Goal: Task Accomplishment & Management: Use online tool/utility

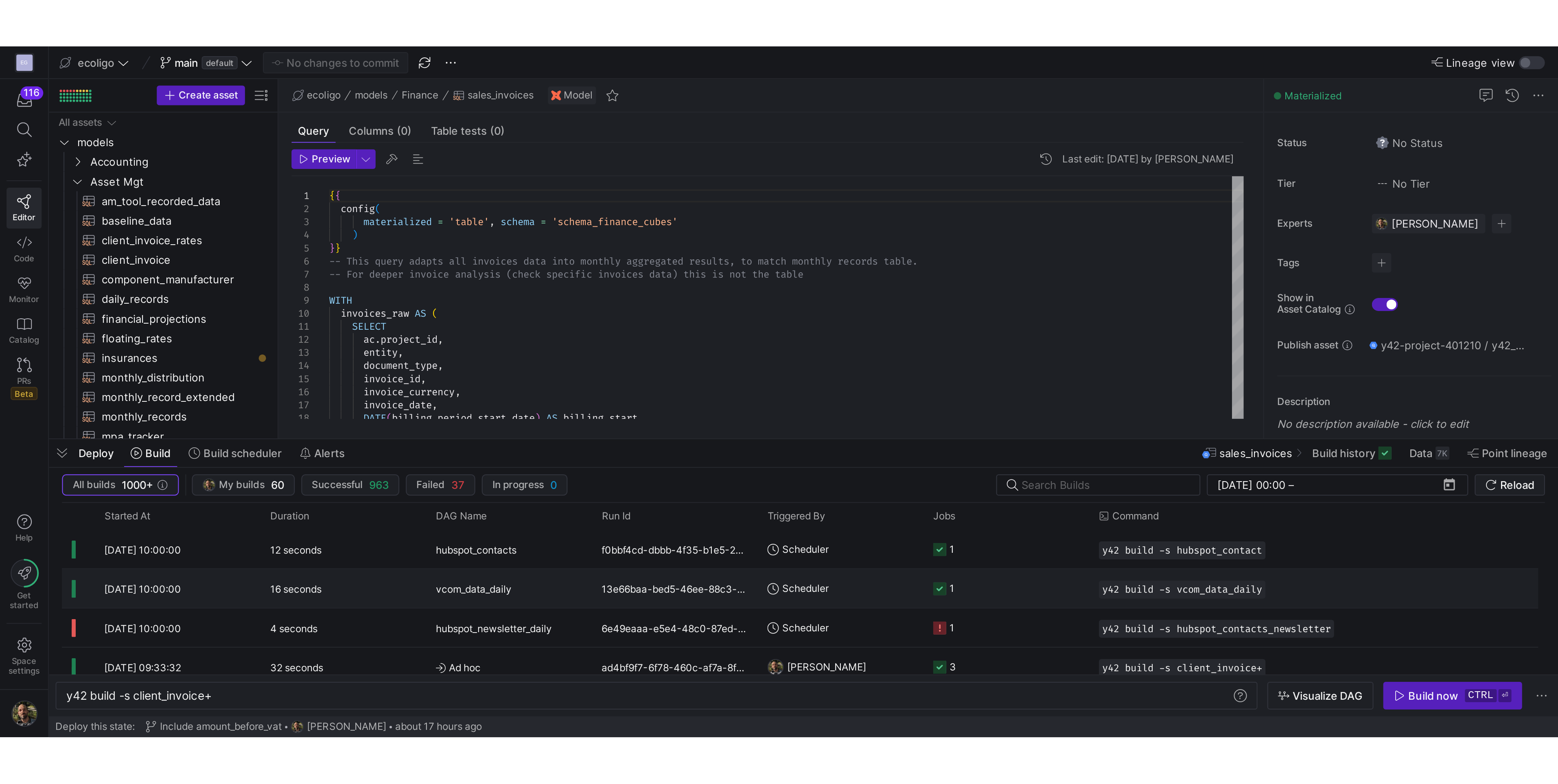
scroll to position [0, 72]
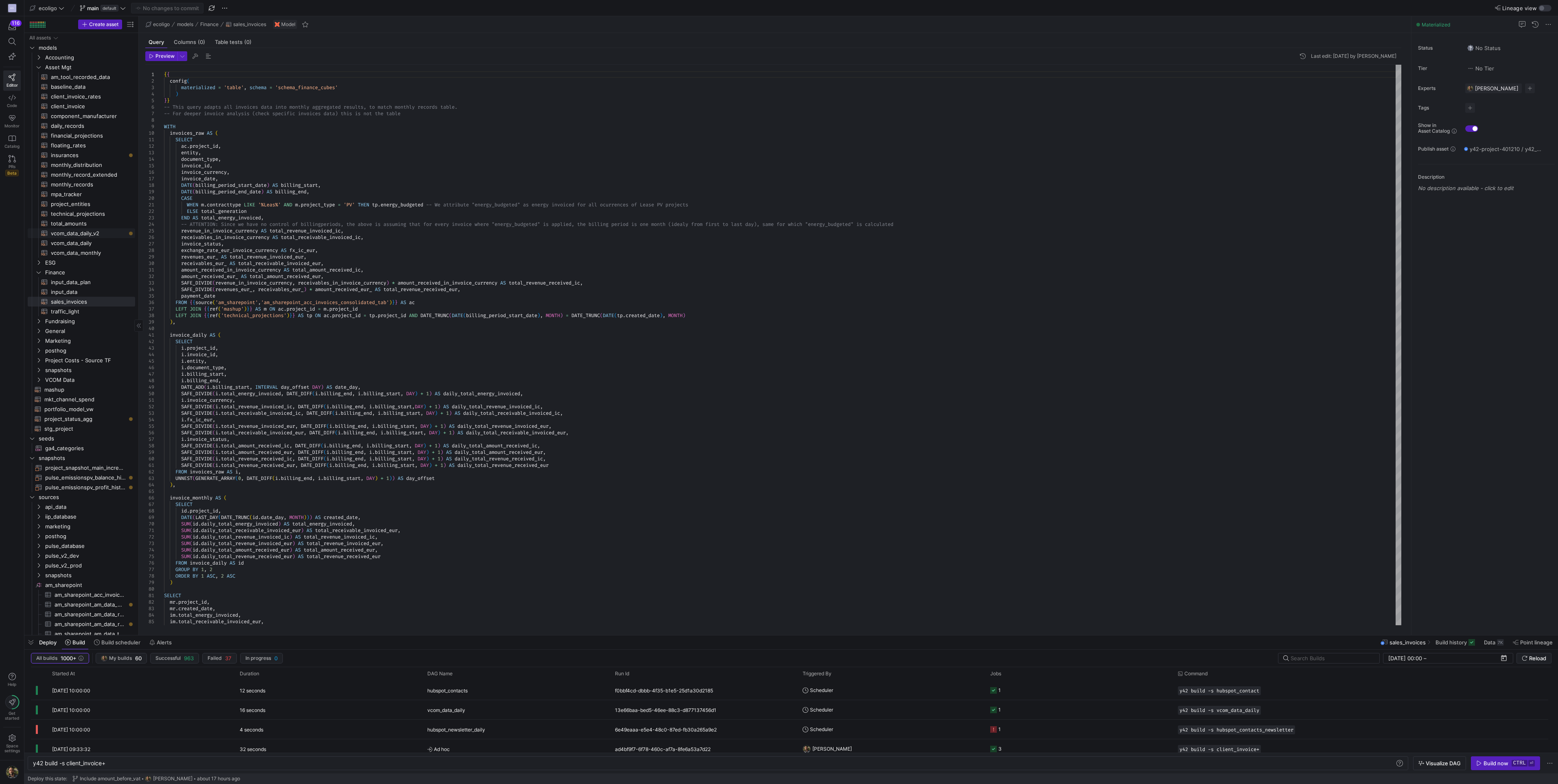
click at [102, 234] on span "vcom_data_daily_v2​​​​​​​​​​" at bounding box center [89, 233] width 75 height 9
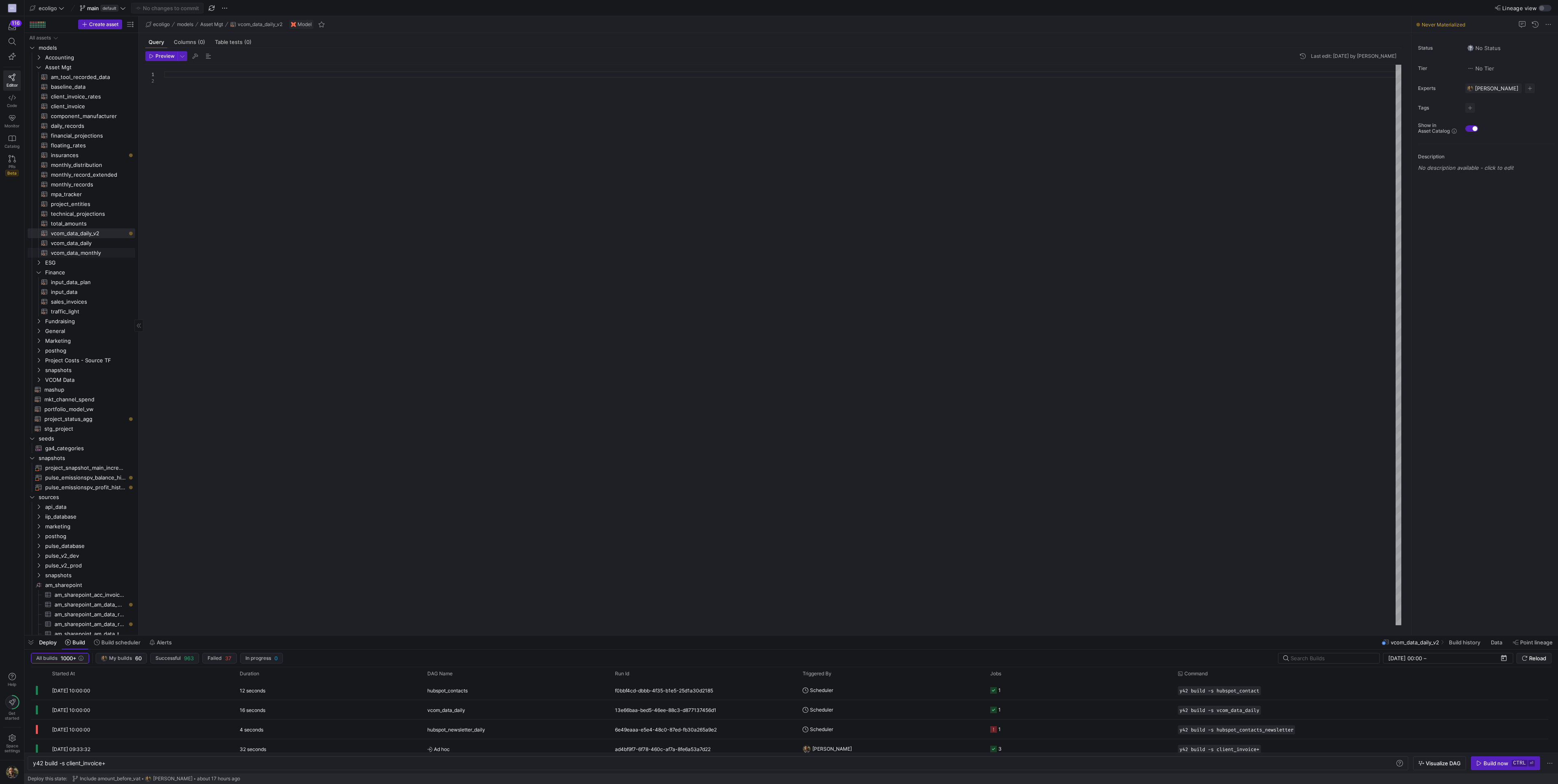
click at [83, 253] on span "vcom_data_monthly​​​​​​​​​​" at bounding box center [89, 253] width 75 height 9
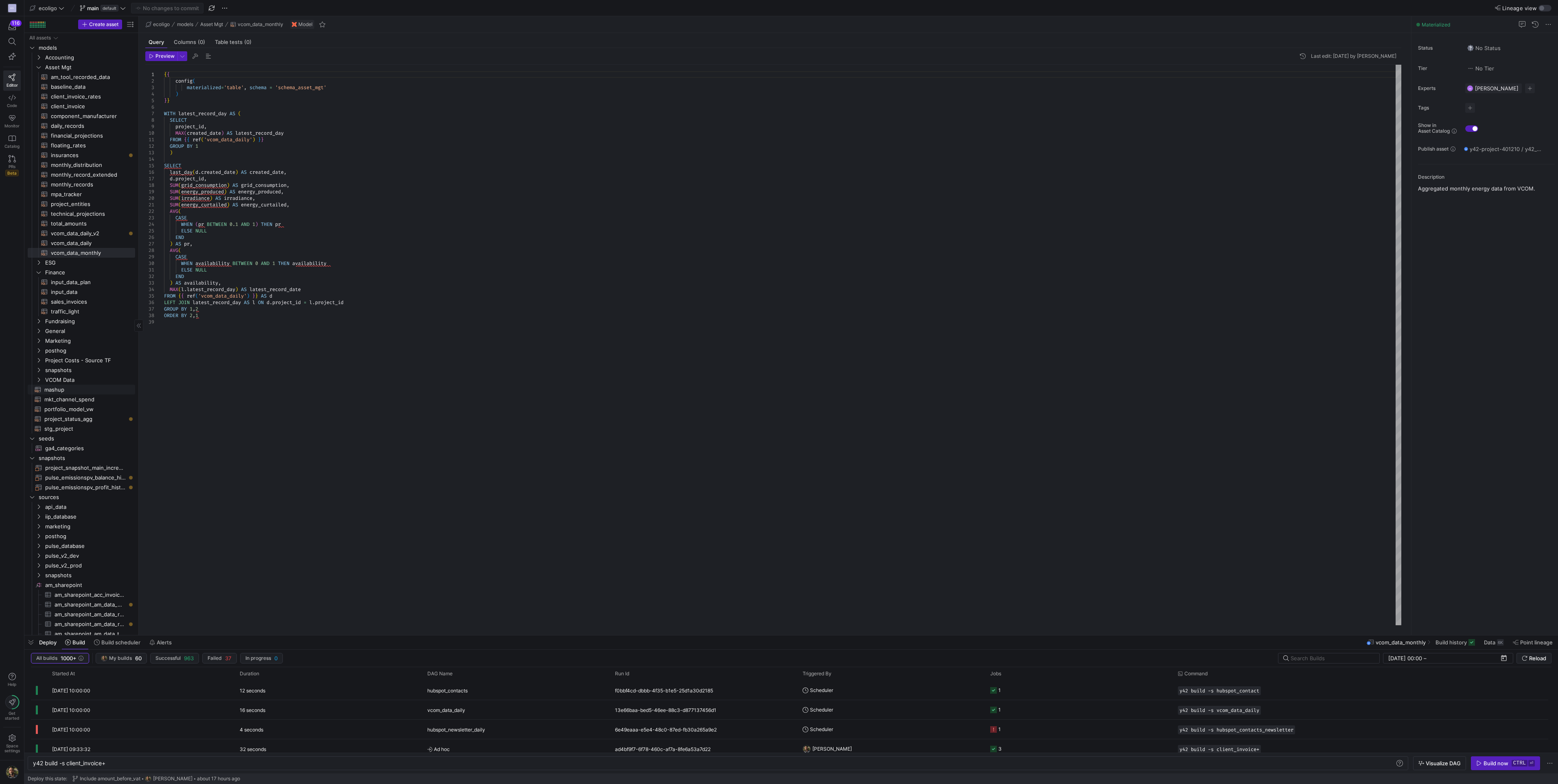
click at [56, 344] on span "mashup​​​​​​​​​​" at bounding box center [85, 390] width 81 height 9
type textarea "{{ config( materialized='table' ) }} With cte_activity as ( select * from ( sel…"
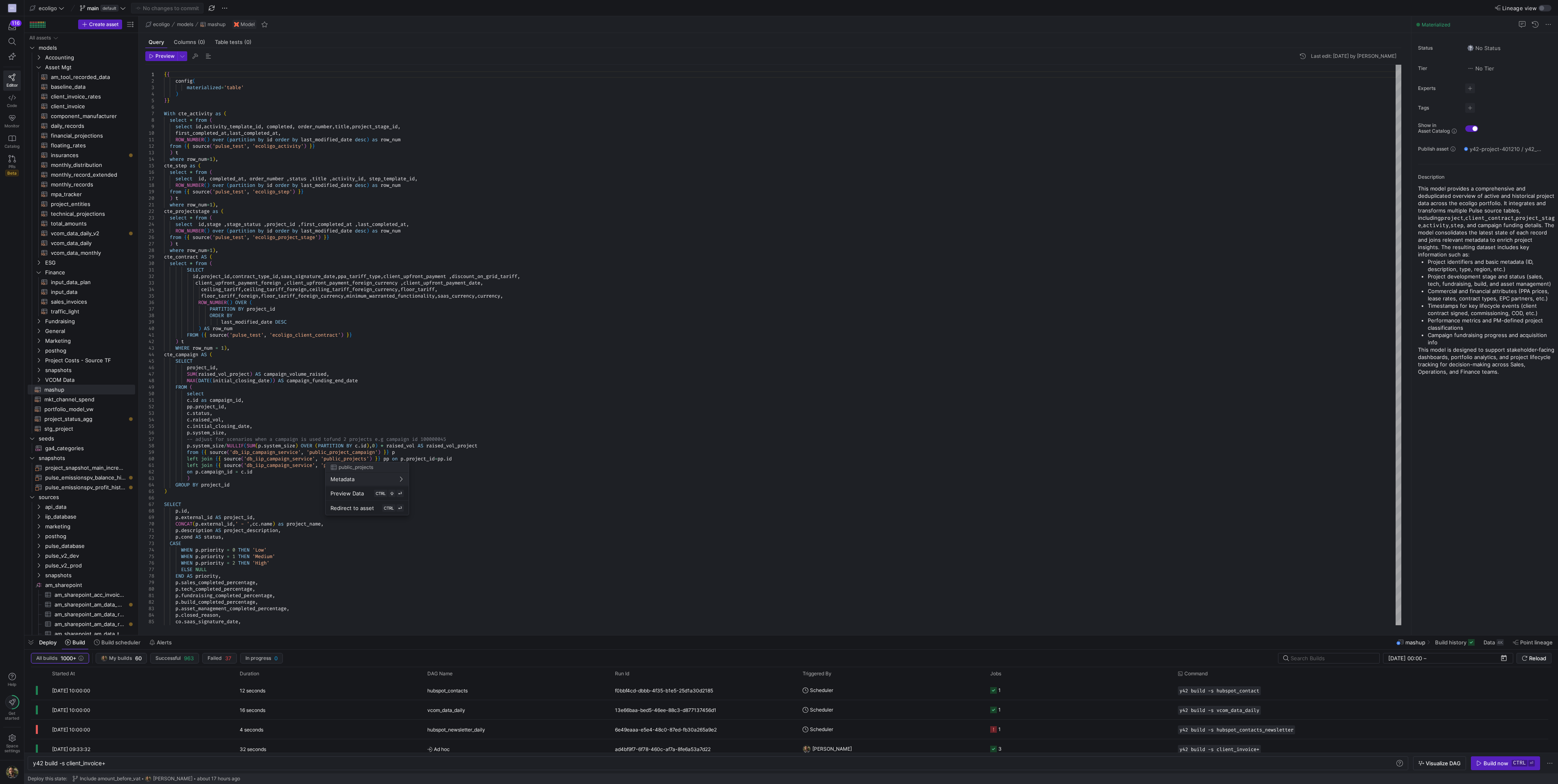
click at [378, 344] on div at bounding box center [779, 392] width 1558 height 784
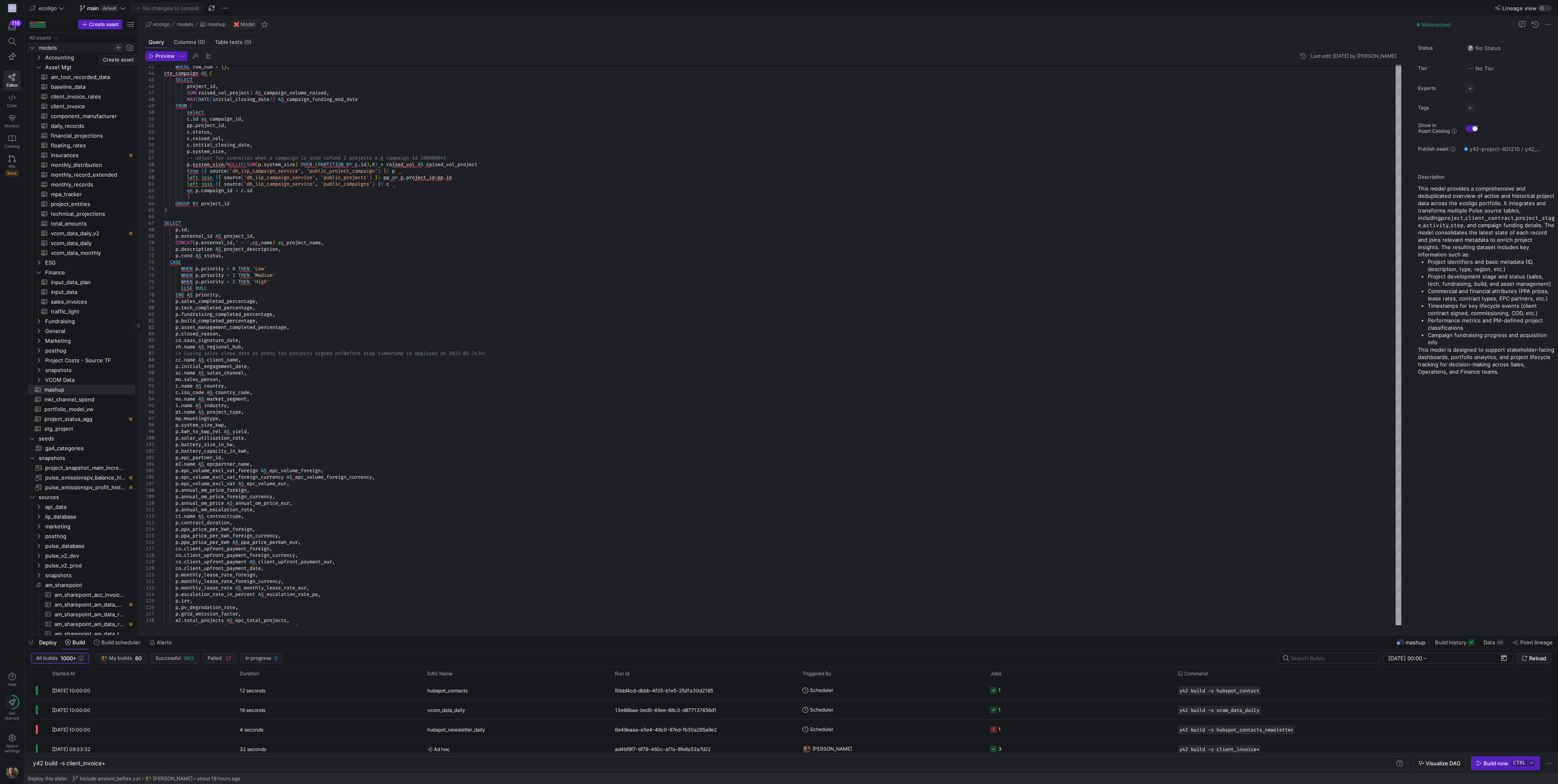
click at [119, 46] on span "Press SPACE to select this row." at bounding box center [118, 47] width 8 height 8
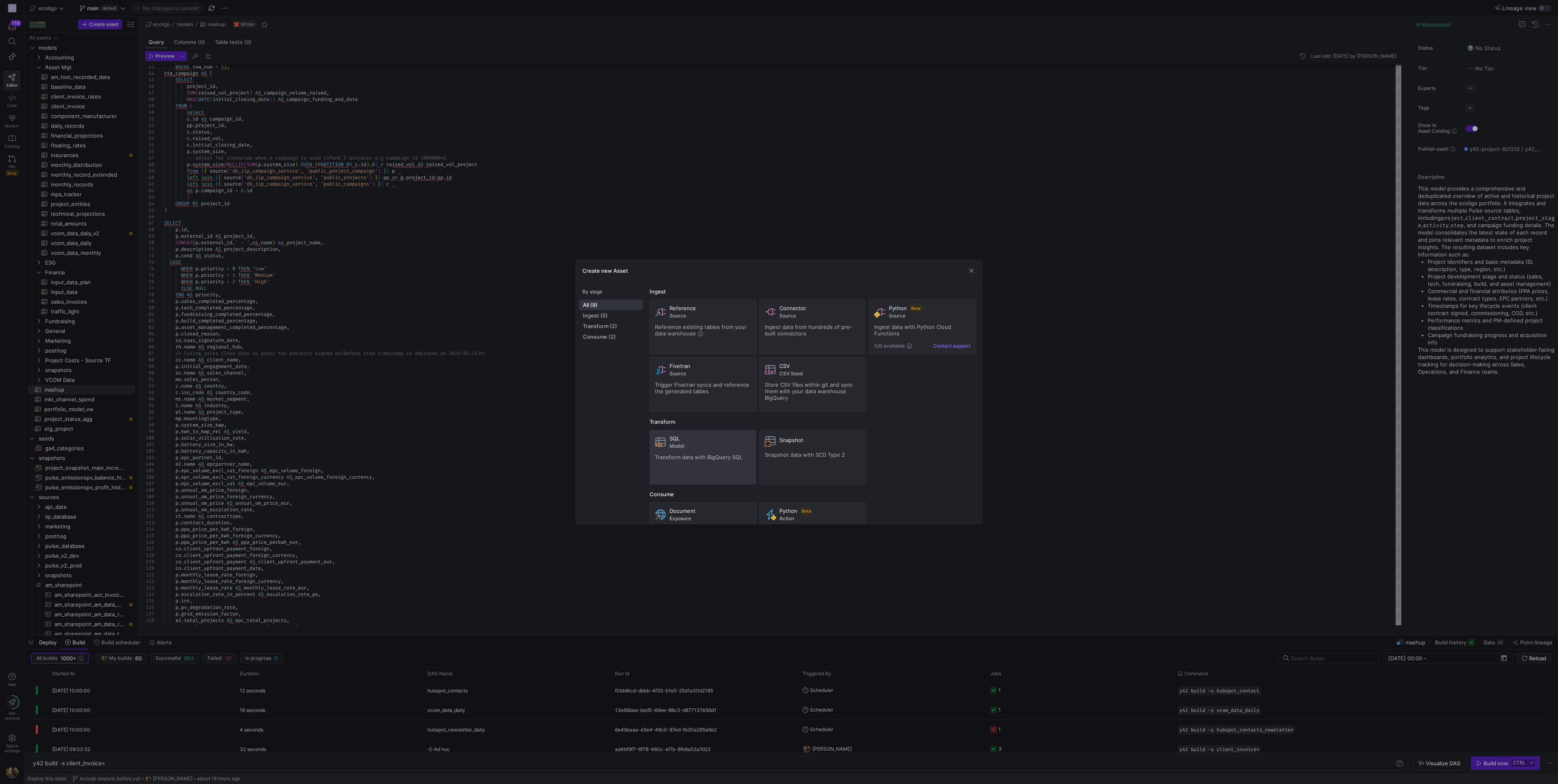
click at [680, 344] on div "SQL Model Transform data with BigQuery SQL" at bounding box center [702, 457] width 96 height 44
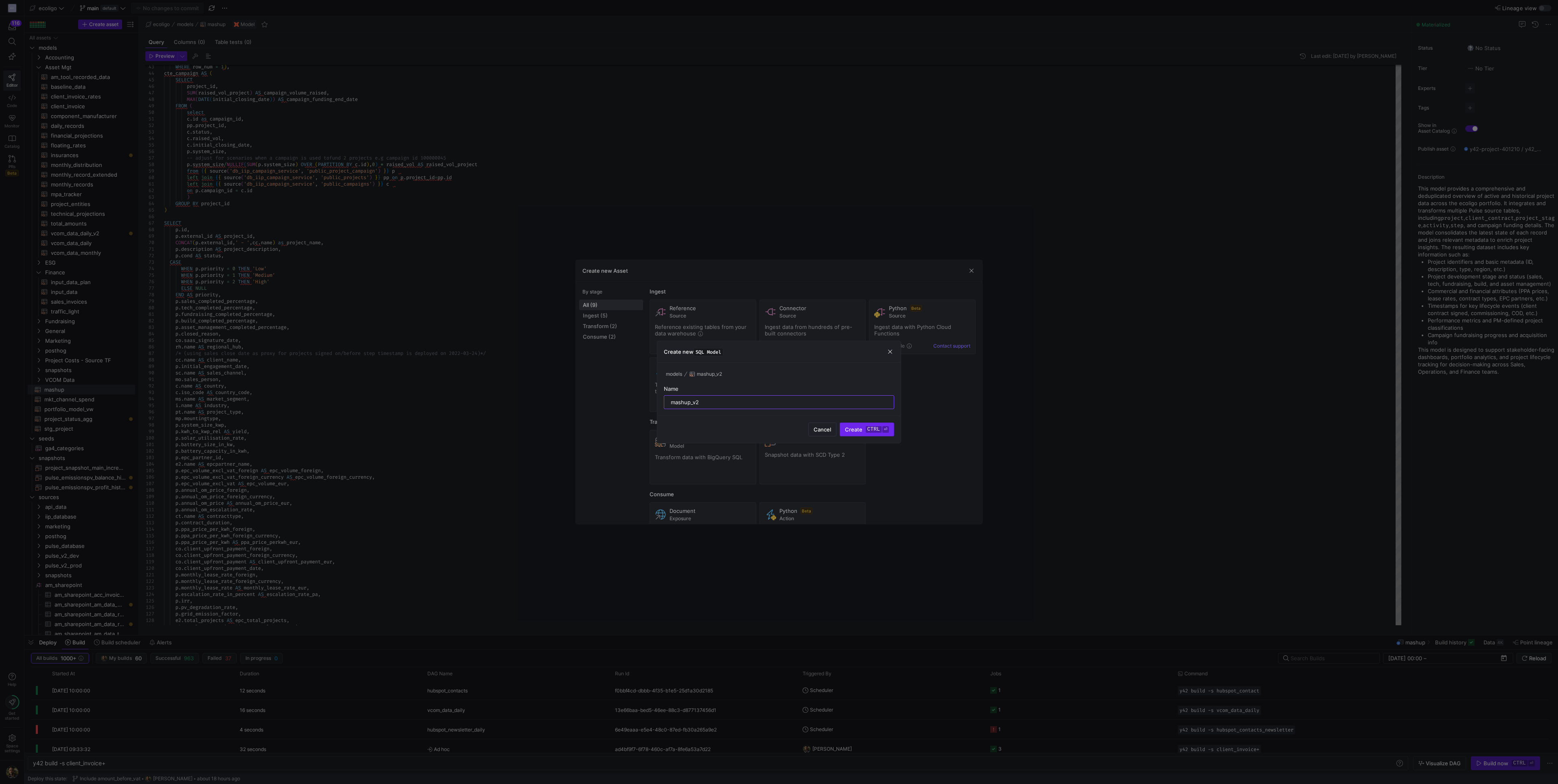
type input "mashup_v2"
click at [776, 344] on span "Create ctrl ⏎" at bounding box center [867, 429] width 44 height 6
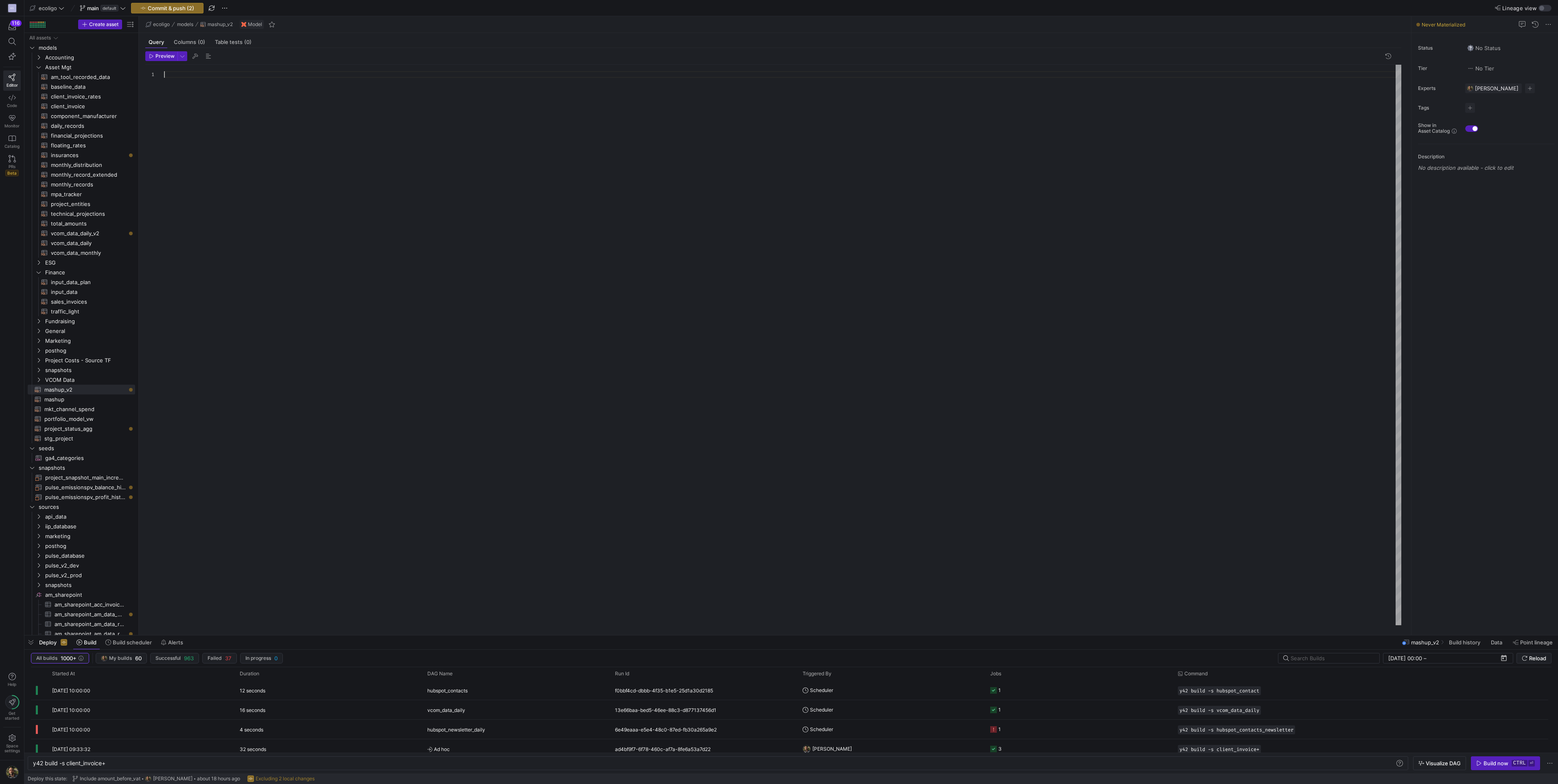
click at [182, 73] on div at bounding box center [783, 344] width 1238 height 561
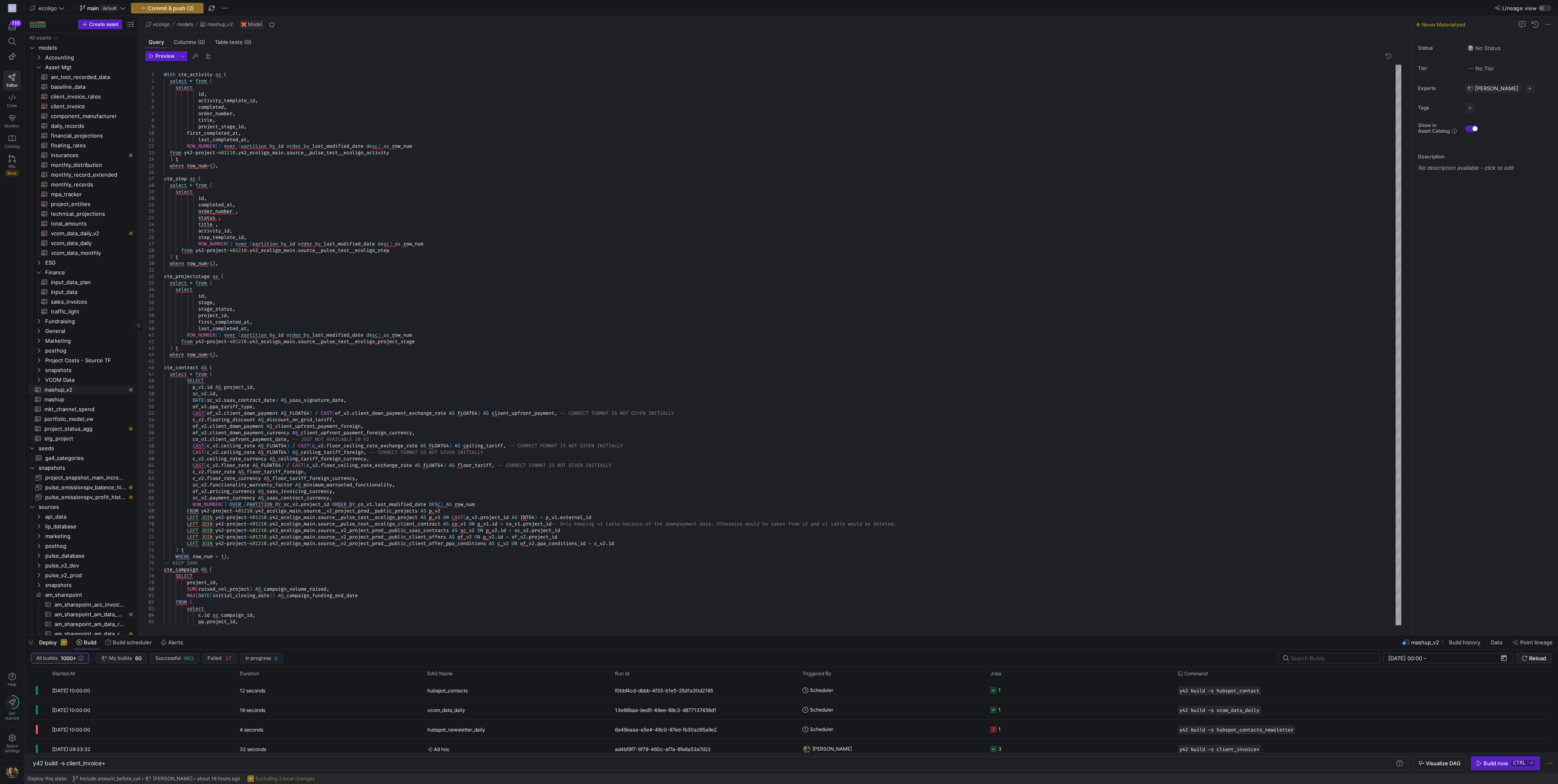
scroll to position [190, 0]
drag, startPoint x: 141, startPoint y: 328, endPoint x: 180, endPoint y: 328, distance: 39.0
click at [180, 328] on as-split "Create asset Drag here to set row groups Drag here to set column labels Group 1…" at bounding box center [791, 325] width 1534 height 619
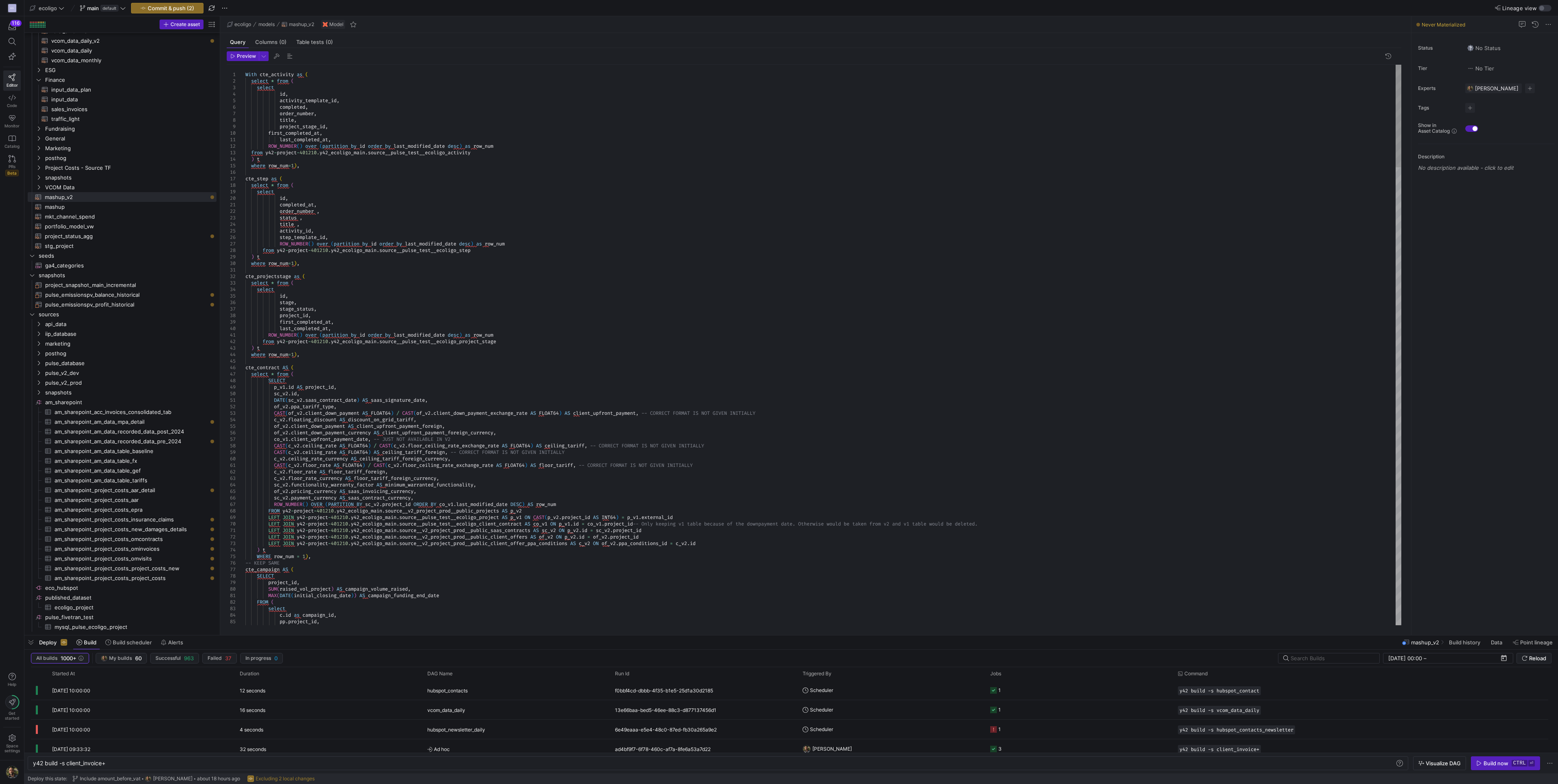
drag, startPoint x: 139, startPoint y: 509, endPoint x: 277, endPoint y: 502, distance: 138.2
click at [277, 344] on as-split "Create asset Drag here to set row groups Drag here to set column labels Group 1…" at bounding box center [791, 325] width 1534 height 619
click at [38, 344] on icon "Press SPACE to select this row." at bounding box center [38, 362] width 5 height 4
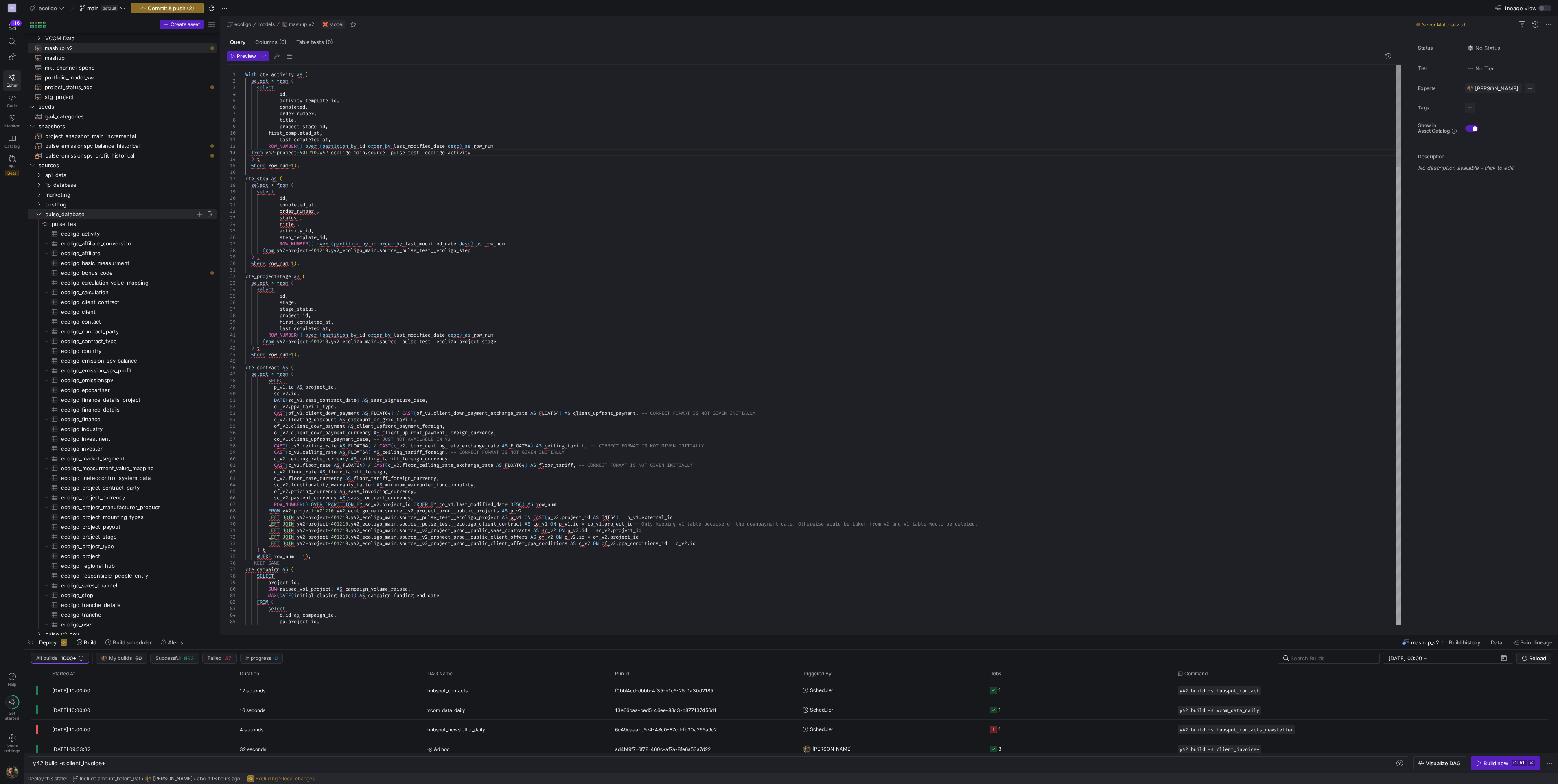
scroll to position [0, 254]
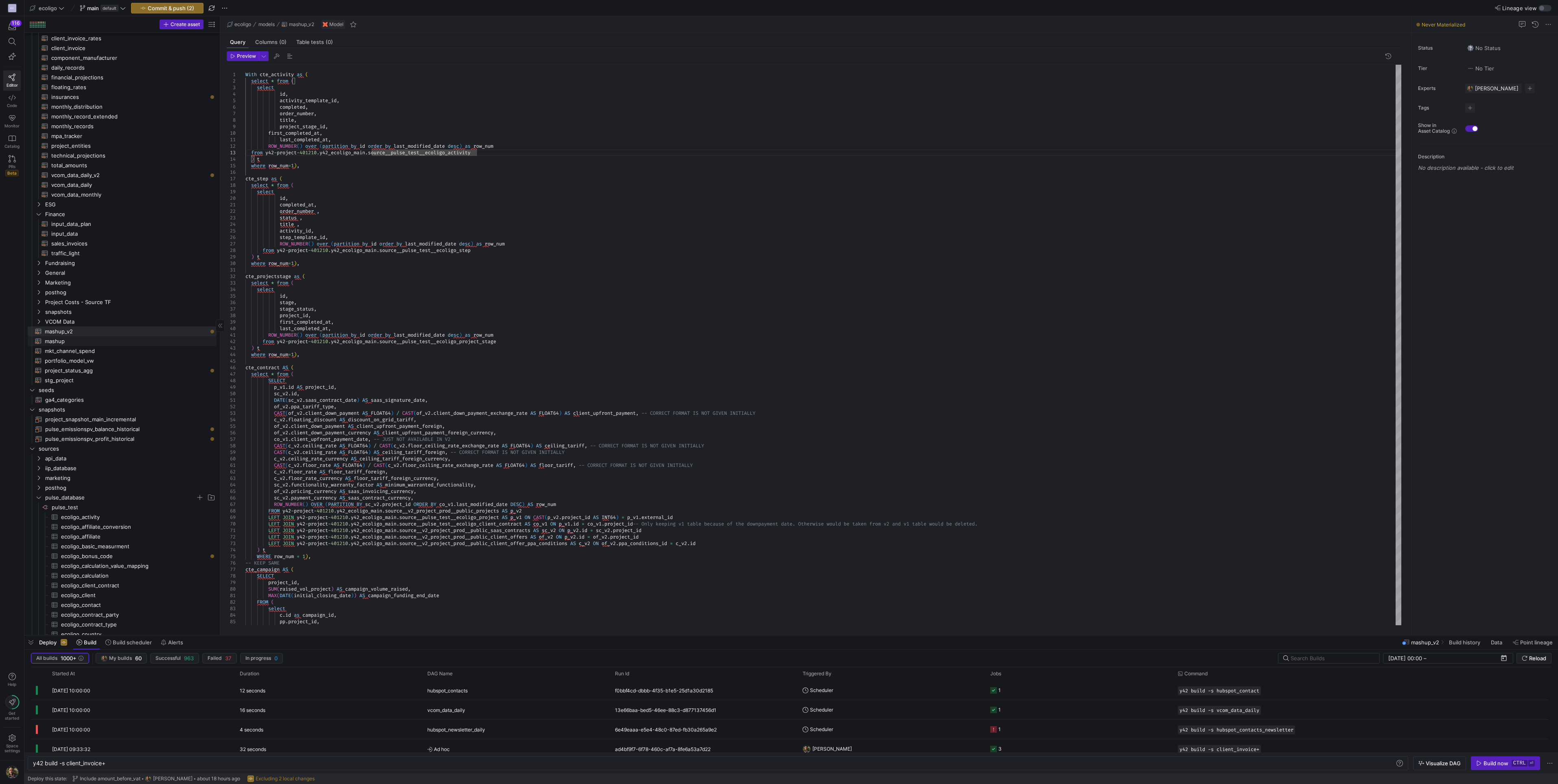
scroll to position [0, 0]
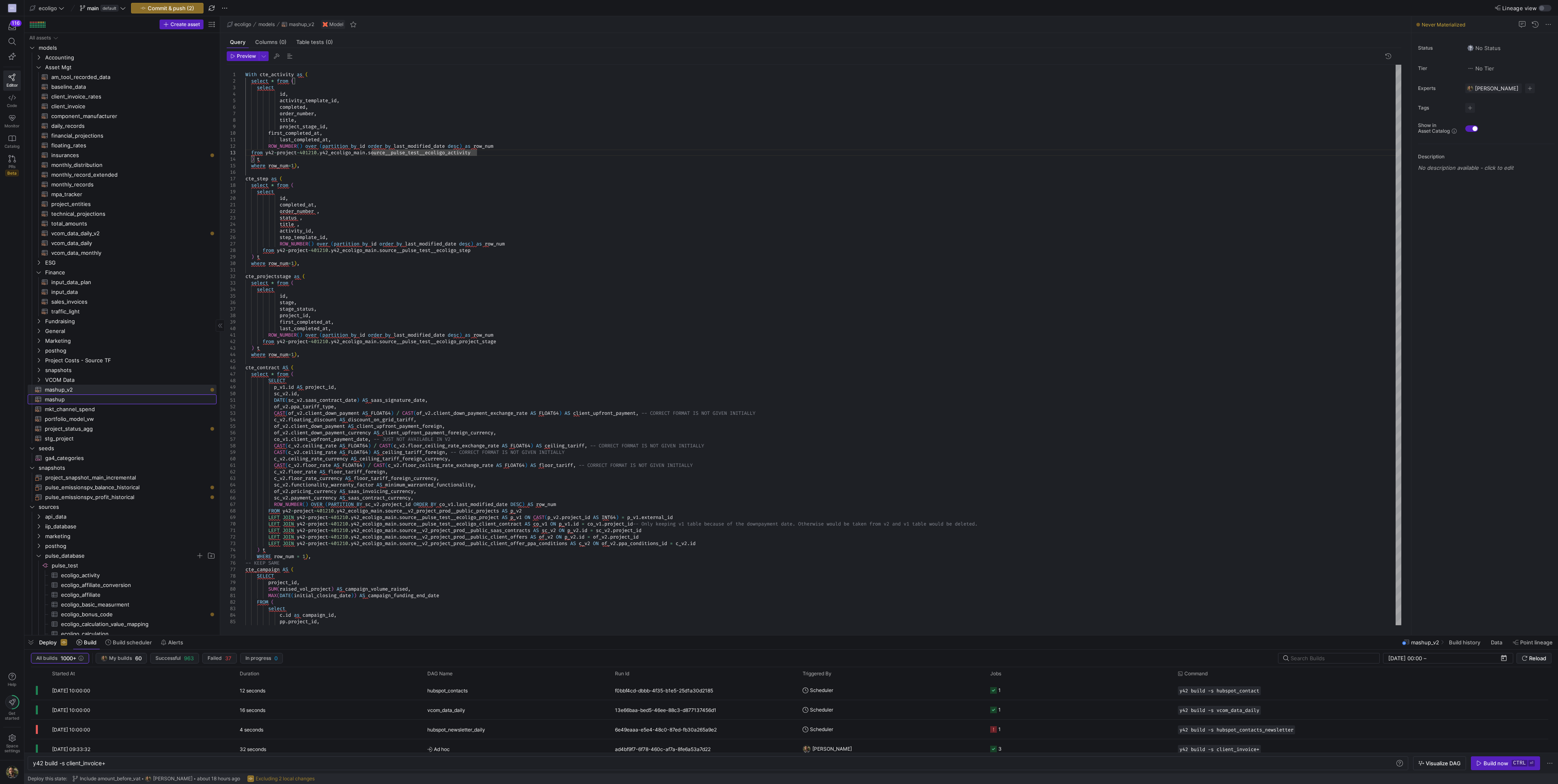
click at [60, 344] on span "mashup​​​​​​​​​​" at bounding box center [126, 400] width 163 height 9
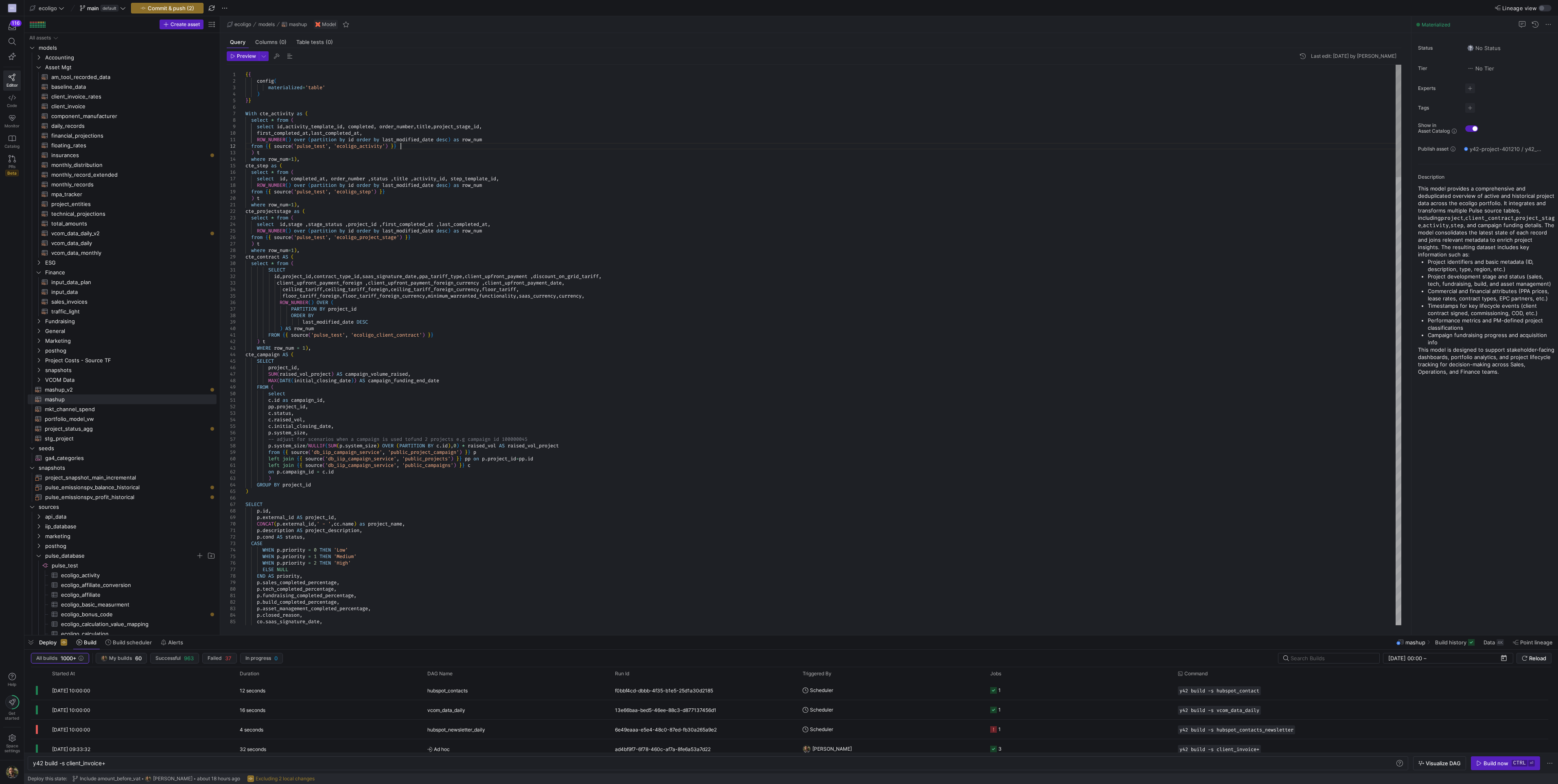
scroll to position [0, 0]
drag, startPoint x: 409, startPoint y: 148, endPoint x: 266, endPoint y: 146, distance: 143.0
click at [80, 344] on span "mashup_v2​​​​​​​​​​" at bounding box center [126, 390] width 163 height 9
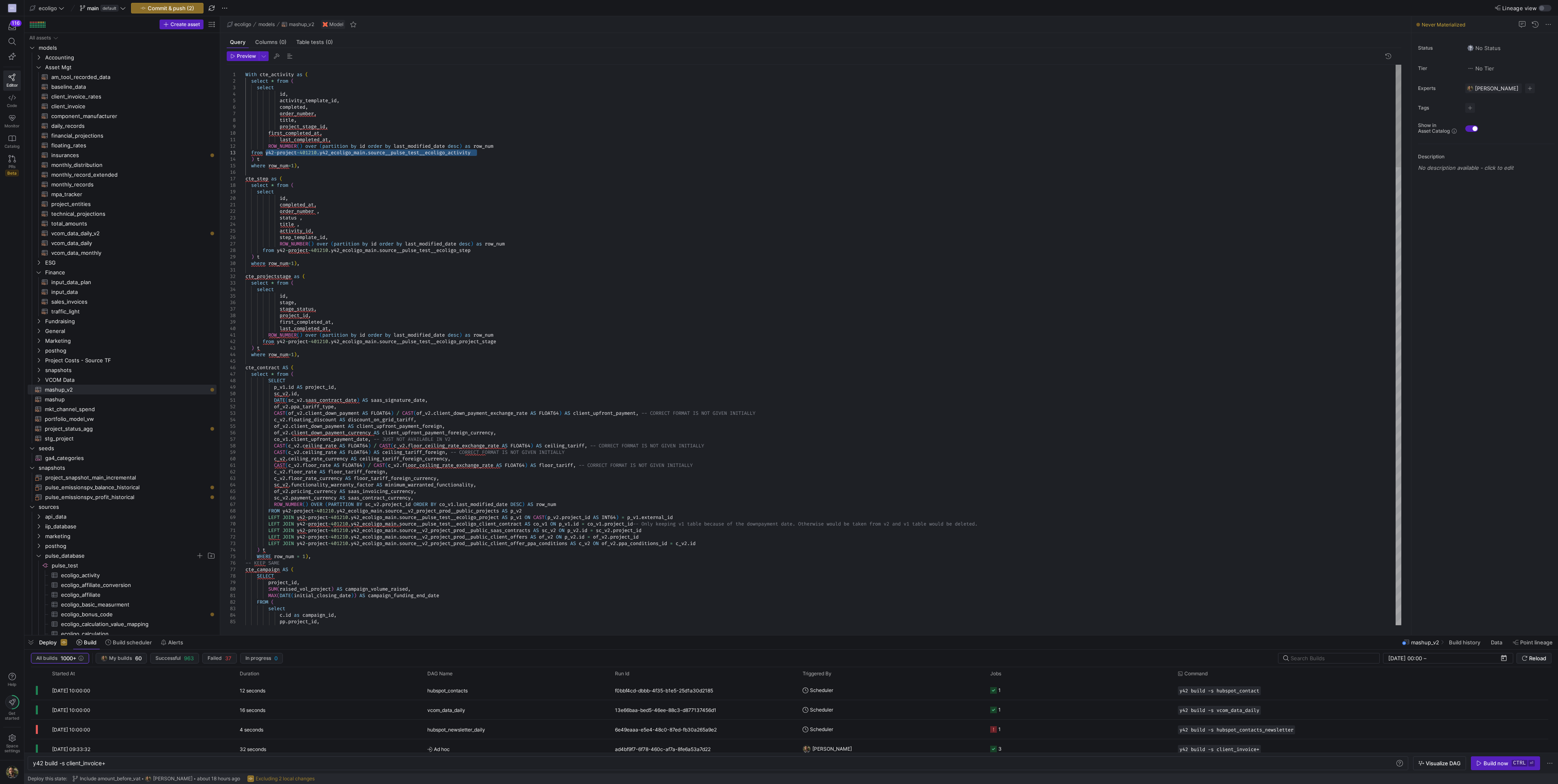
drag, startPoint x: 481, startPoint y: 155, endPoint x: 265, endPoint y: 156, distance: 216.0
click at [385, 213] on div at bounding box center [779, 392] width 1558 height 784
drag, startPoint x: 482, startPoint y: 251, endPoint x: 277, endPoint y: 249, distance: 205.0
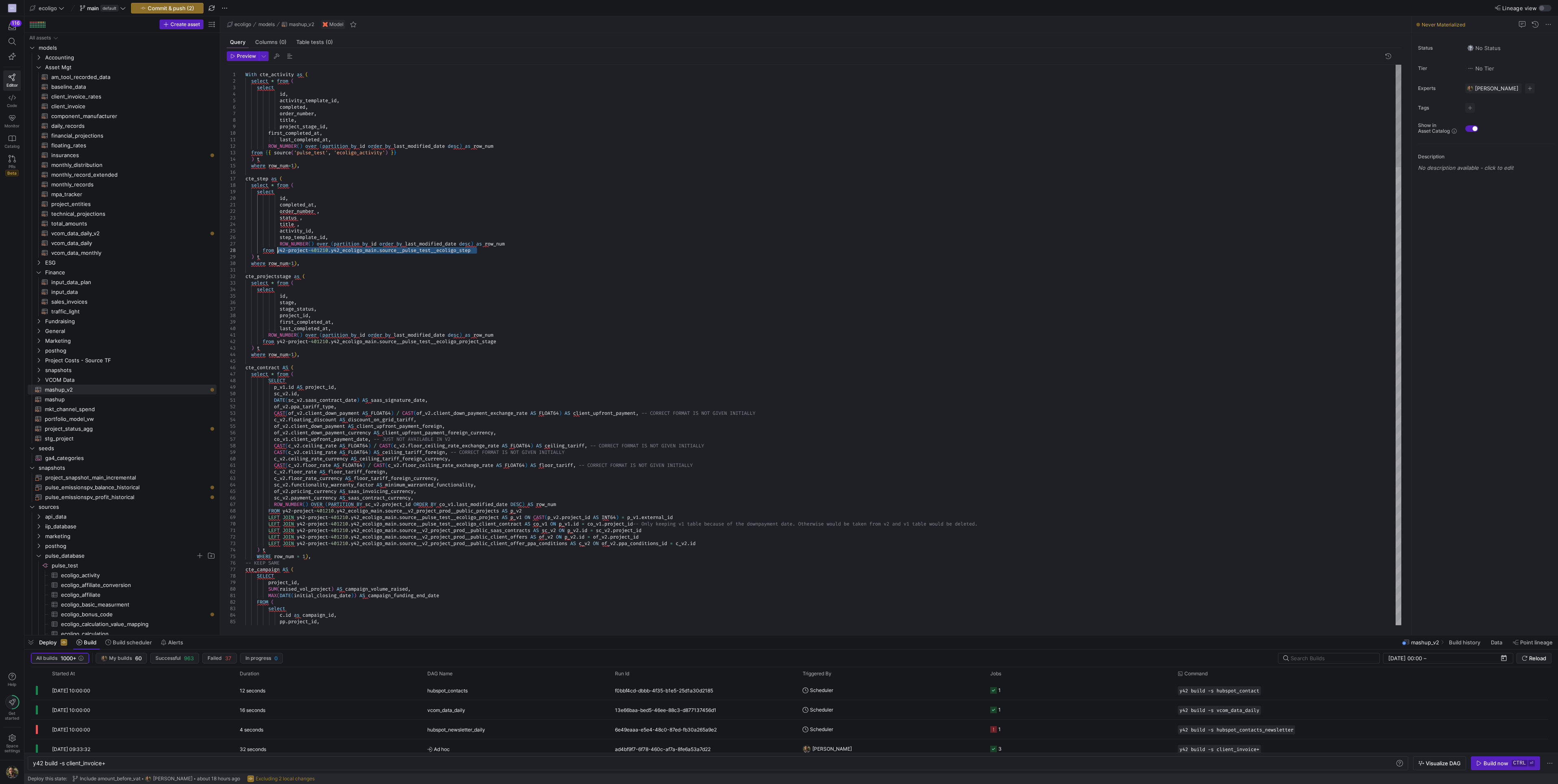
click at [394, 253] on div at bounding box center [779, 392] width 1558 height 784
click at [398, 249] on div at bounding box center [779, 392] width 1558 height 784
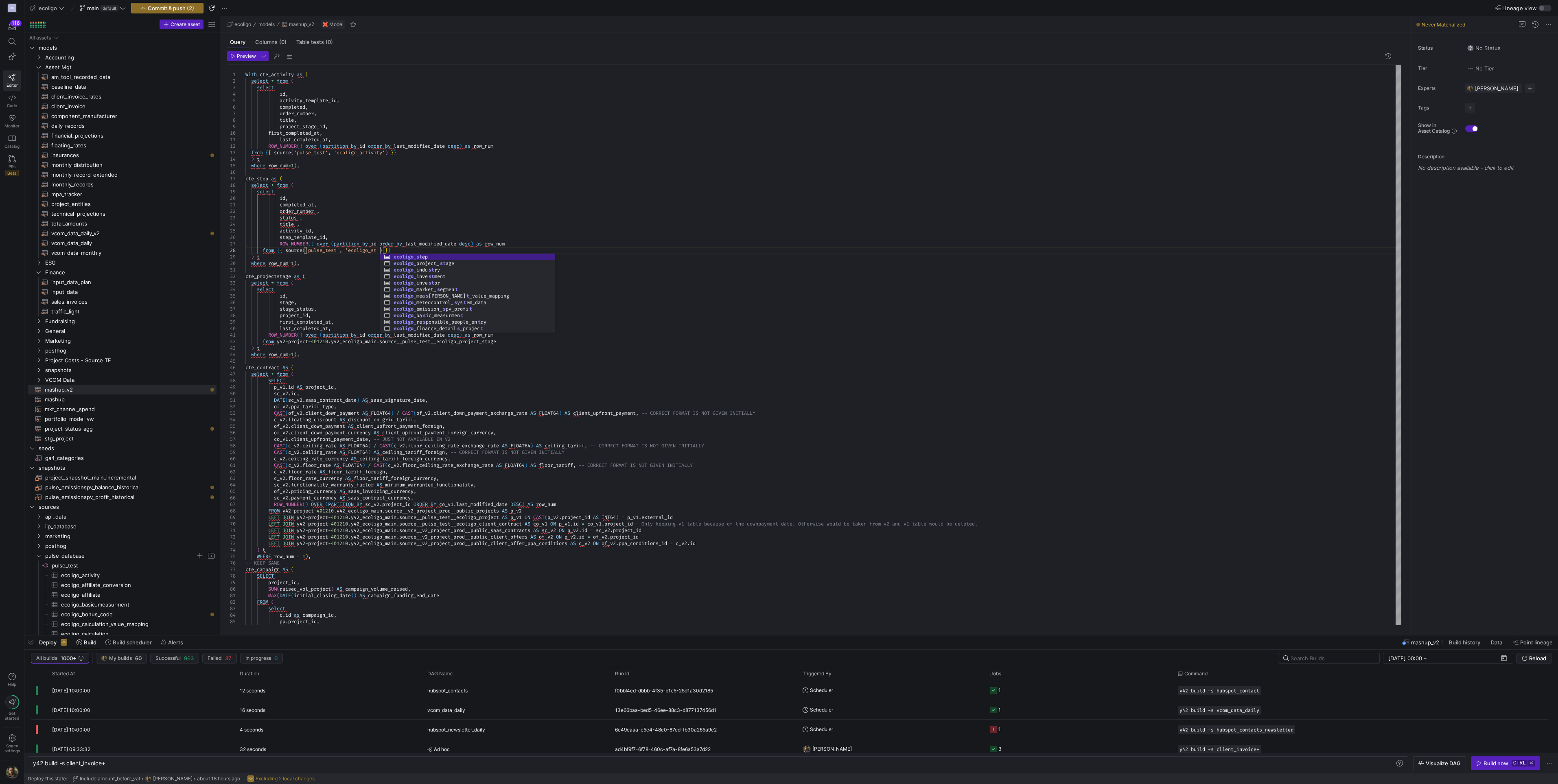
scroll to position [46, 140]
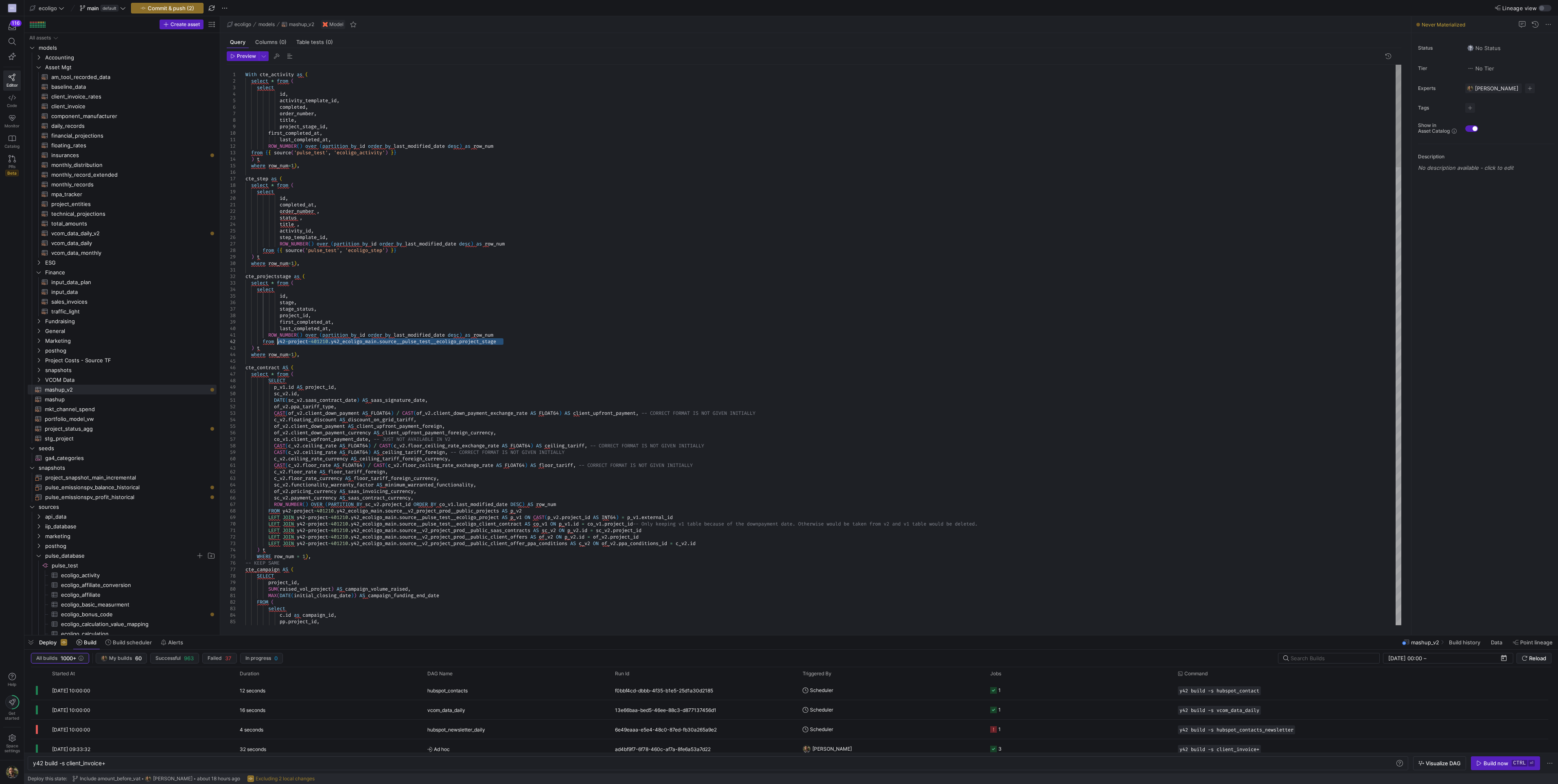
drag, startPoint x: 506, startPoint y: 341, endPoint x: 277, endPoint y: 341, distance: 229.0
click at [398, 313] on div at bounding box center [779, 392] width 1558 height 784
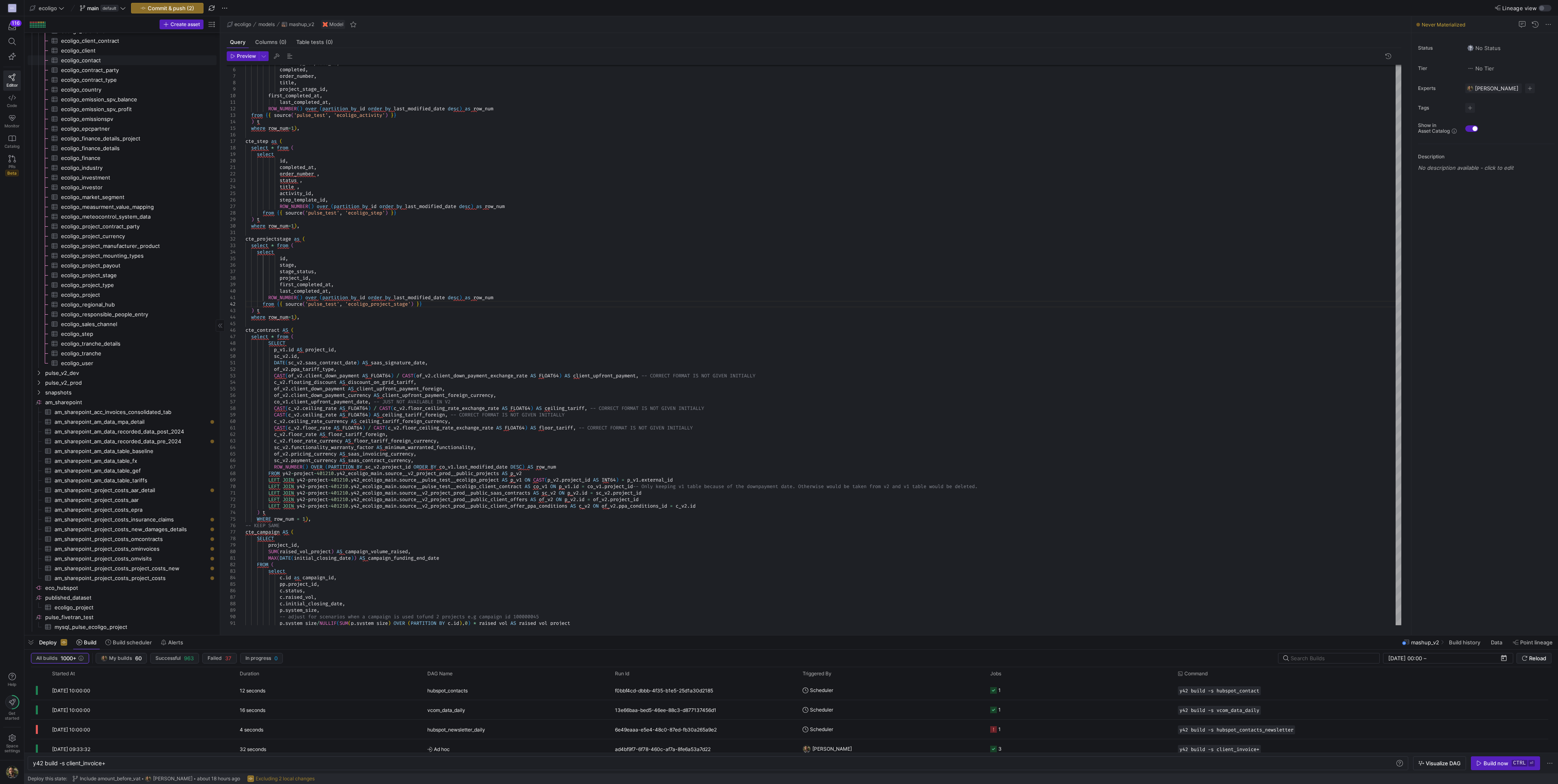
scroll to position [599, 0]
click at [39, 344] on icon "Press SPACE to select this row." at bounding box center [38, 382] width 5 height 4
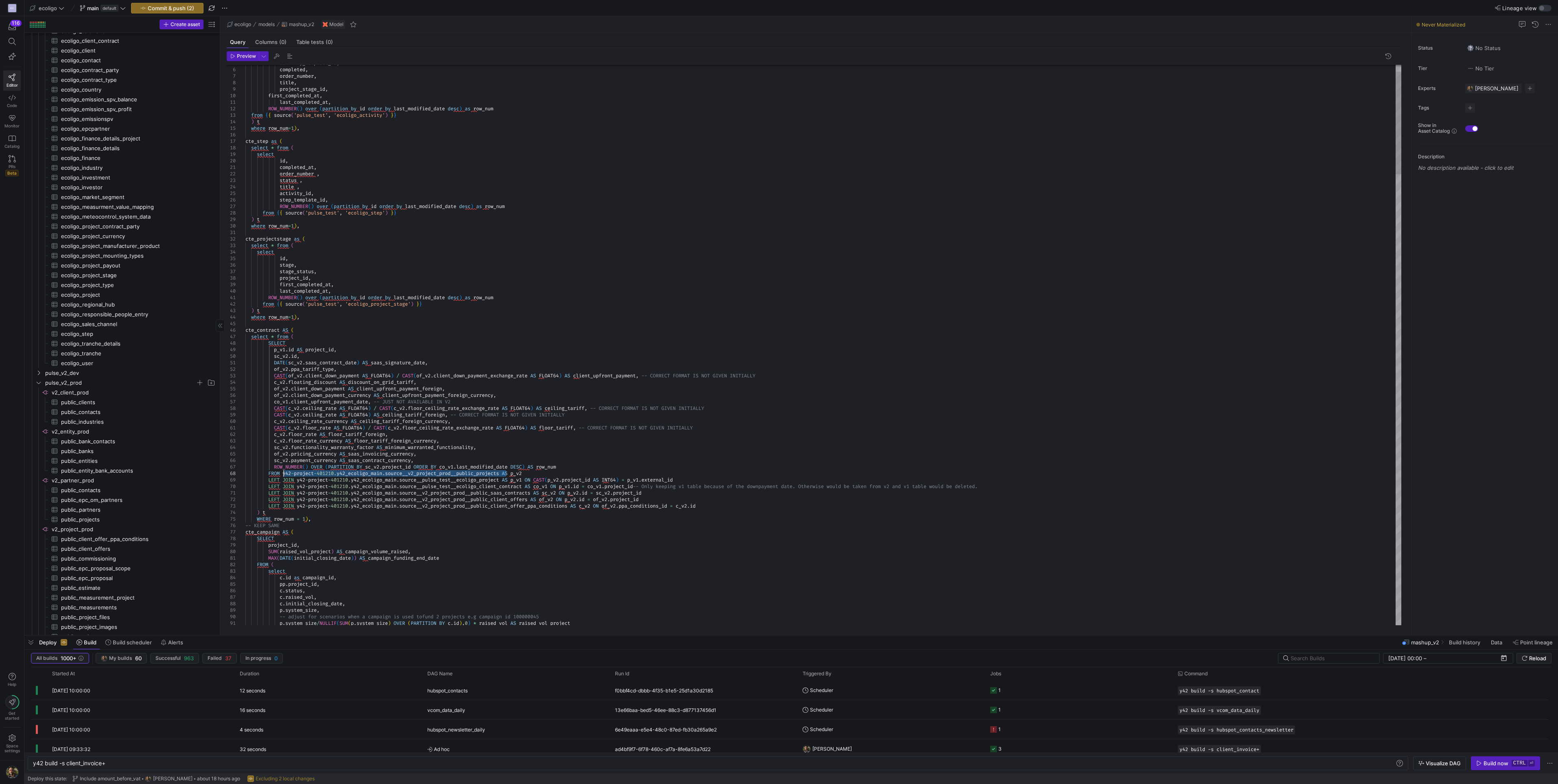
drag, startPoint x: 508, startPoint y: 474, endPoint x: 284, endPoint y: 472, distance: 224.0
click at [150, 296] on div at bounding box center [779, 392] width 1558 height 784
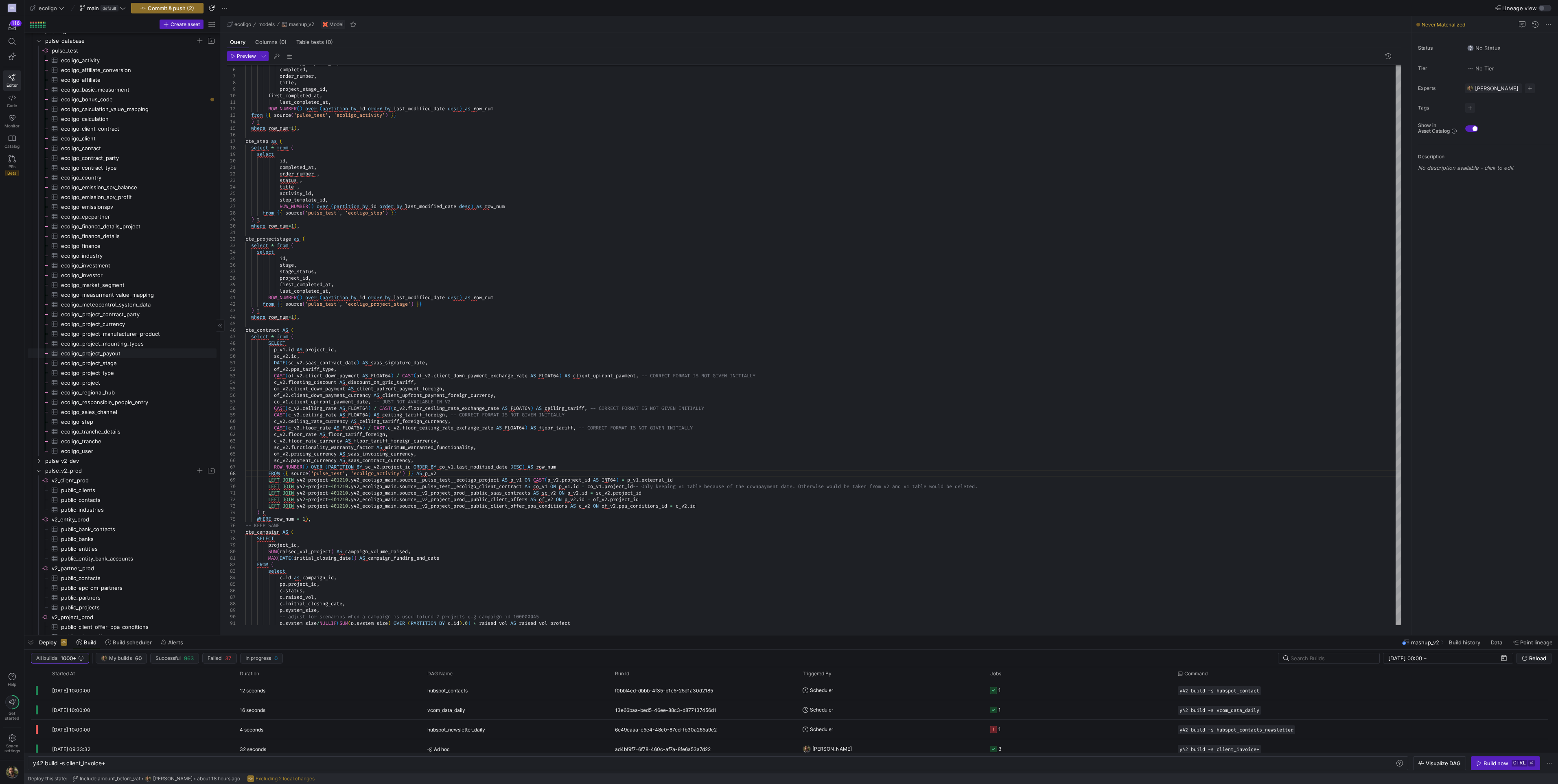
scroll to position [0, 0]
click at [347, 344] on div at bounding box center [779, 392] width 1558 height 784
type textarea "CAST(c_v2.floor_rate AS FLOAT64) / CAST(c_v2.floor_ceiling_rate_exchange_rate A…"
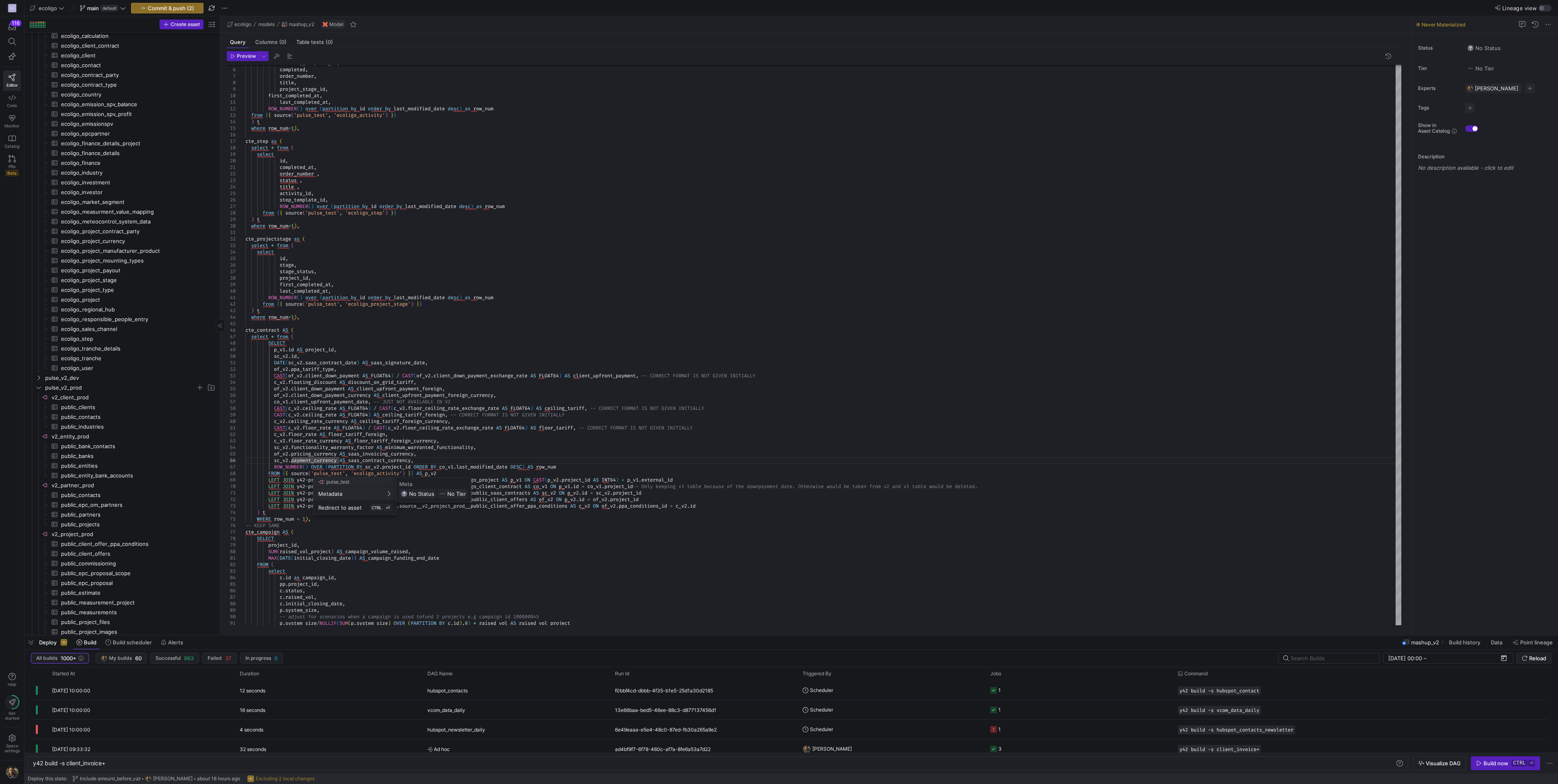
click at [435, 344] on div at bounding box center [779, 392] width 1558 height 784
click at [344, 344] on div at bounding box center [779, 392] width 1558 height 784
type textarea "AT IS NOT GIVEN INITIALLY c_v2.floor_rate AS floor_tariff_foreign, c_v2.floor_r…"
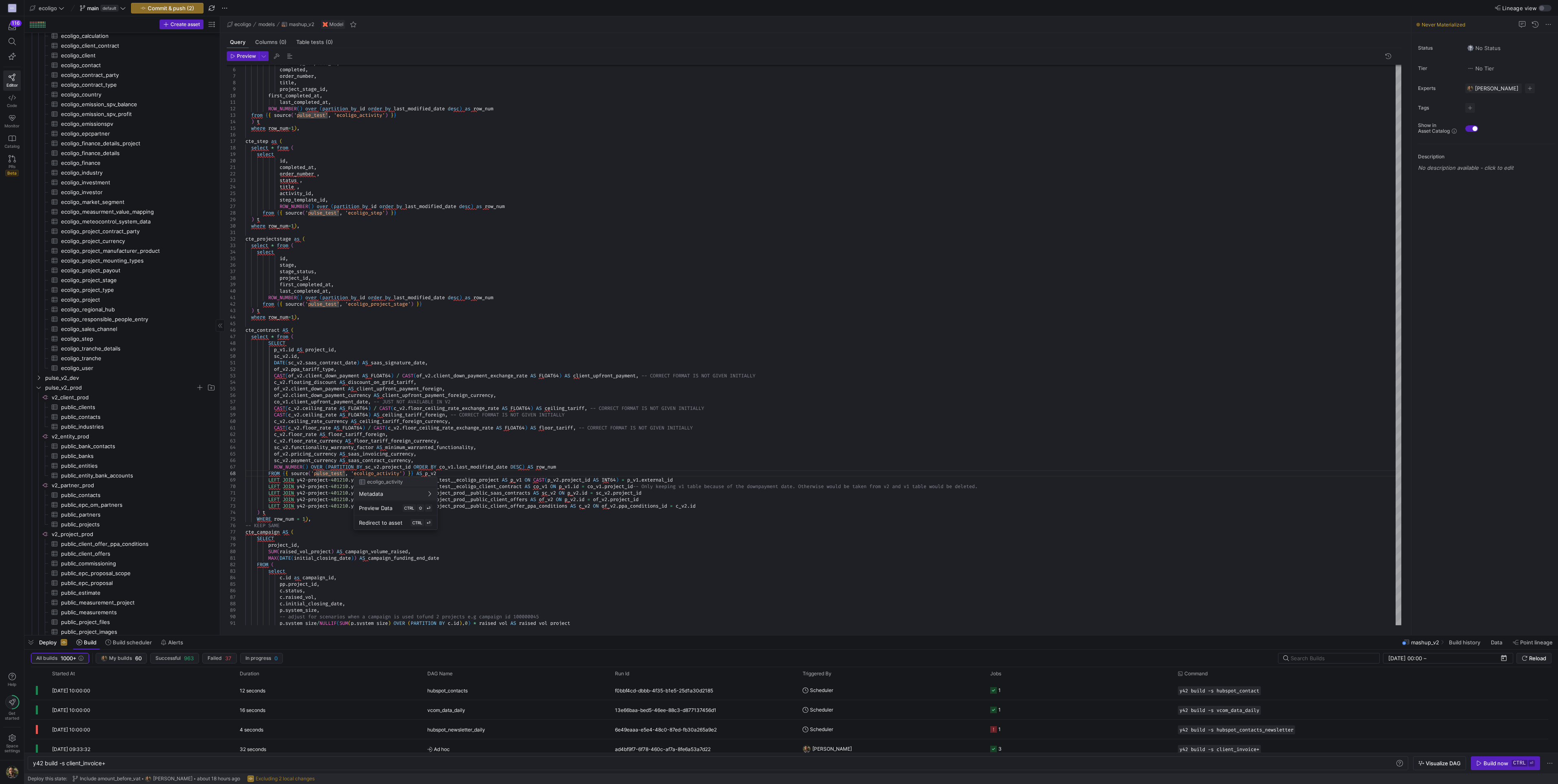
click at [345, 344] on div at bounding box center [779, 392] width 1558 height 784
click at [489, 344] on div at bounding box center [779, 392] width 1558 height 784
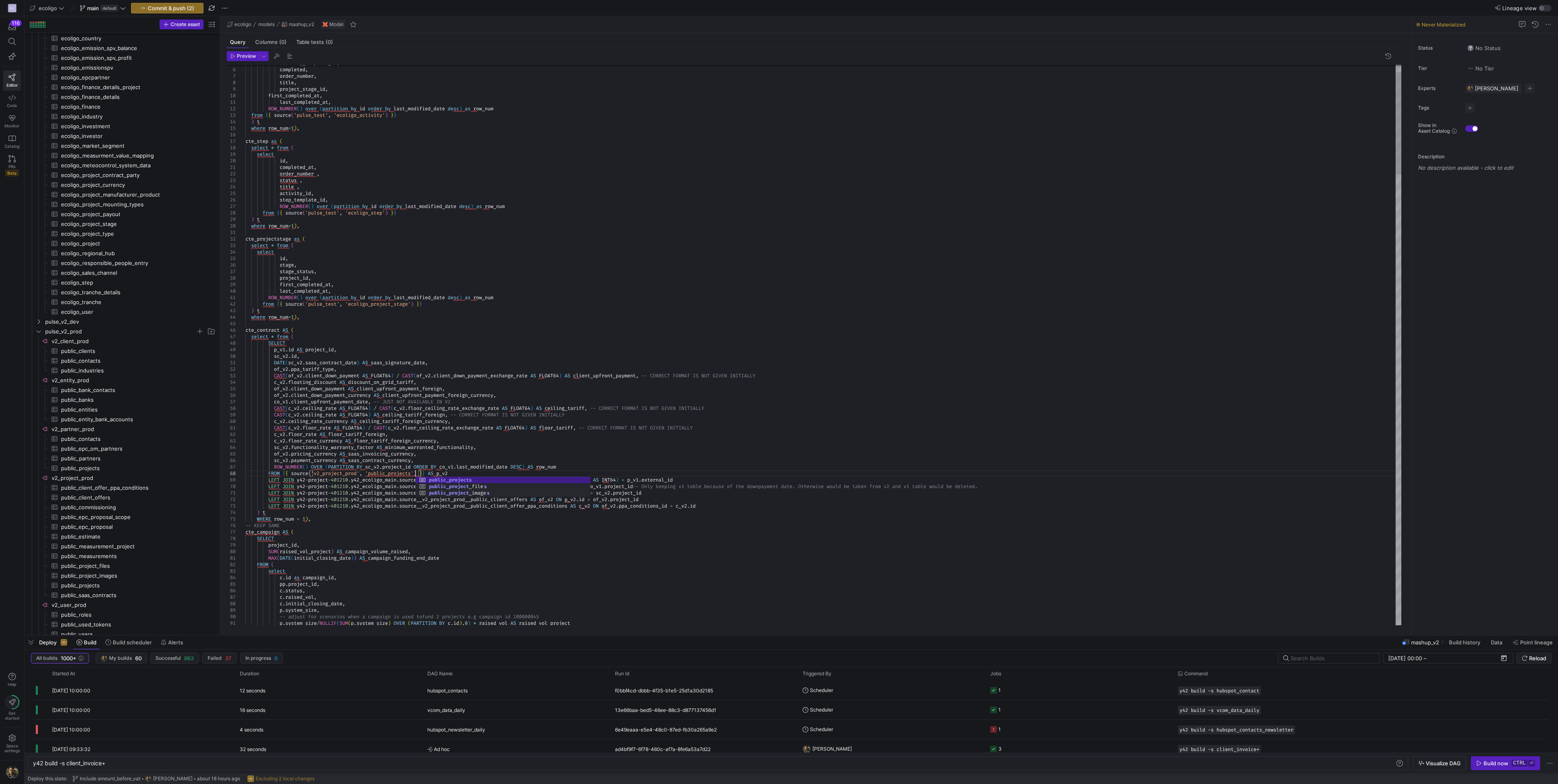
type textarea "INITIALLY c_v2.floor_rate AS floor_tariff_foreign, c_v2.floor_rate_currency AS …"
click at [339, 344] on div at bounding box center [779, 392] width 1558 height 784
